Goal: Use online tool/utility

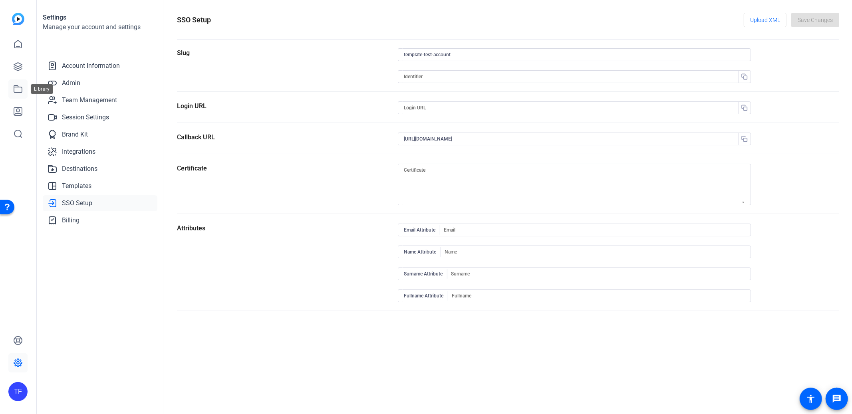
click at [11, 90] on link at bounding box center [17, 88] width 19 height 19
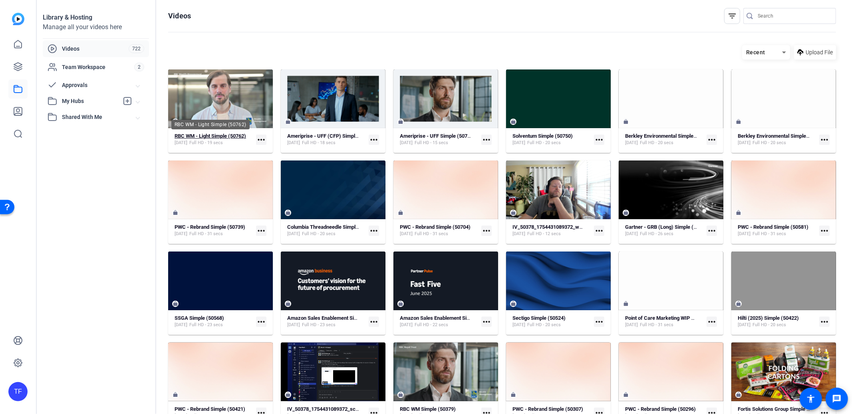
click at [217, 137] on strong "RBC WM - Light Simple (50762)" at bounding box center [211, 136] width 72 height 6
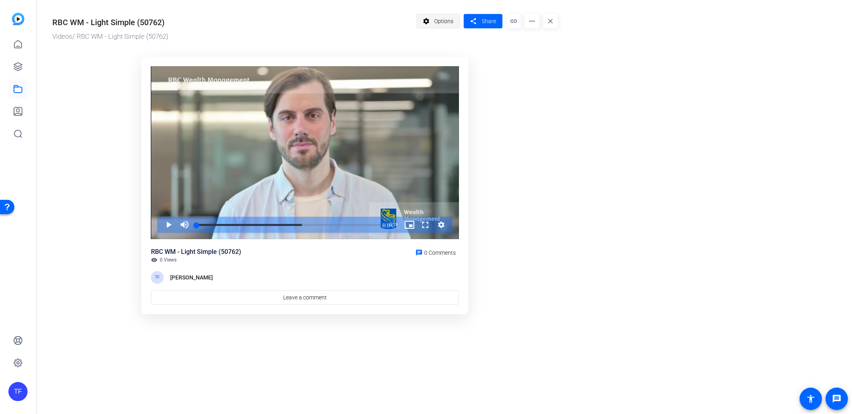
click at [429, 24] on mat-icon "settings" at bounding box center [426, 21] width 10 height 15
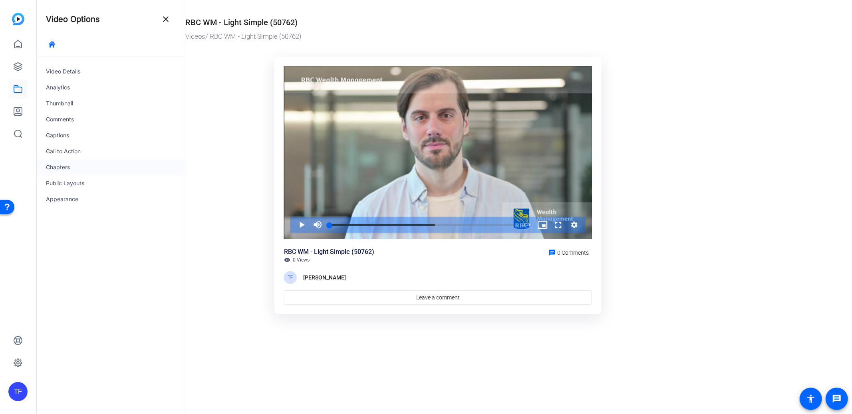
drag, startPoint x: 71, startPoint y: 160, endPoint x: 71, endPoint y: 165, distance: 4.8
click at [71, 165] on div "Chapters" at bounding box center [110, 167] width 149 height 16
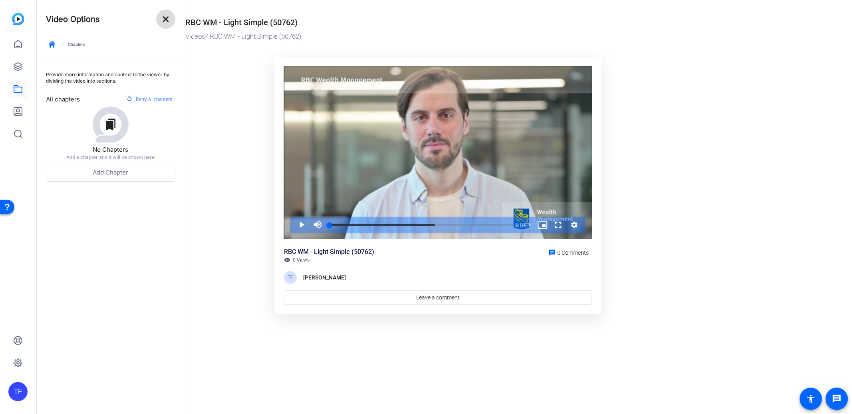
click at [162, 20] on mat-icon "close" at bounding box center [166, 19] width 10 height 10
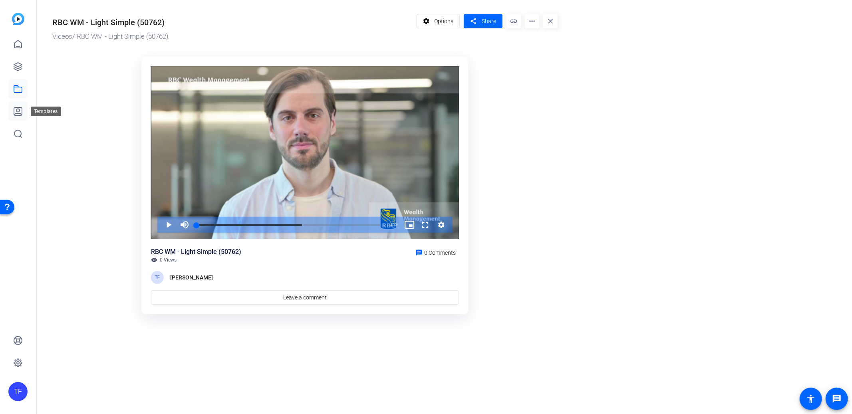
click at [17, 111] on icon at bounding box center [18, 112] width 10 height 10
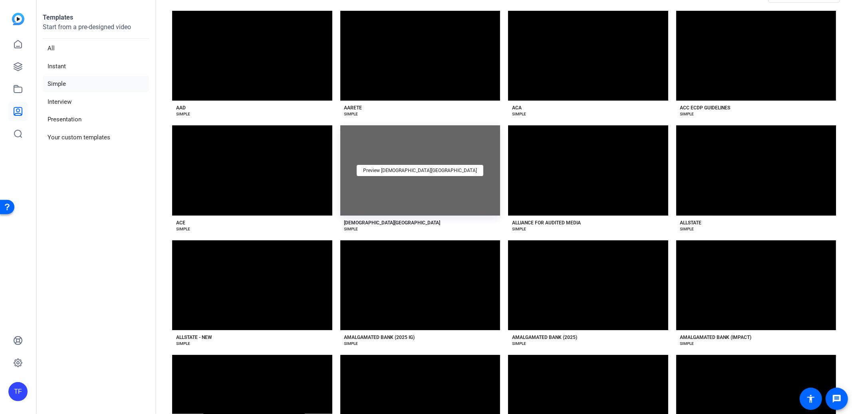
scroll to position [27, 0]
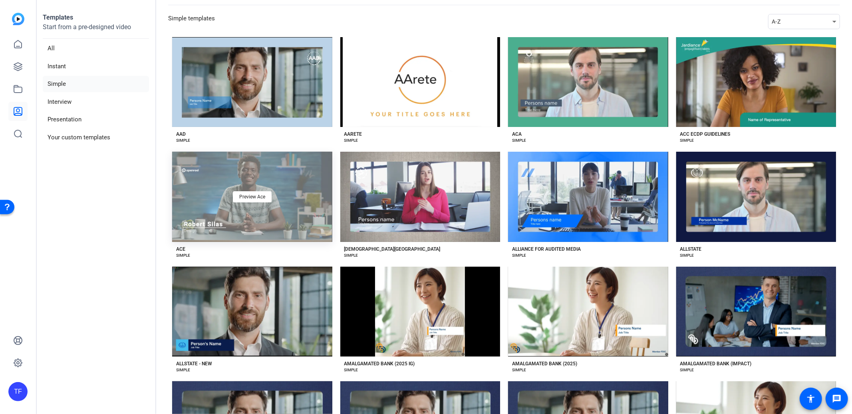
click at [284, 221] on div "Preview Ace" at bounding box center [252, 197] width 160 height 90
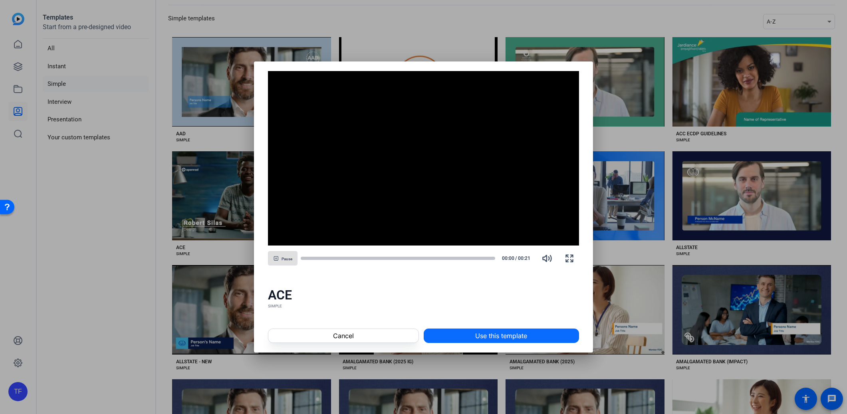
click at [528, 338] on span at bounding box center [501, 335] width 155 height 19
